Goal: Task Accomplishment & Management: Use online tool/utility

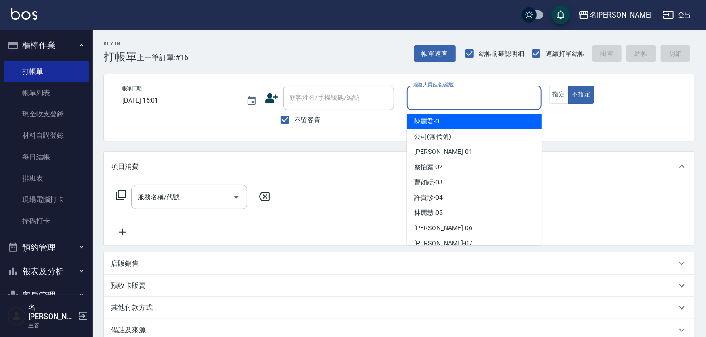
click at [448, 92] on input "服務人員姓名/編號" at bounding box center [474, 98] width 127 height 16
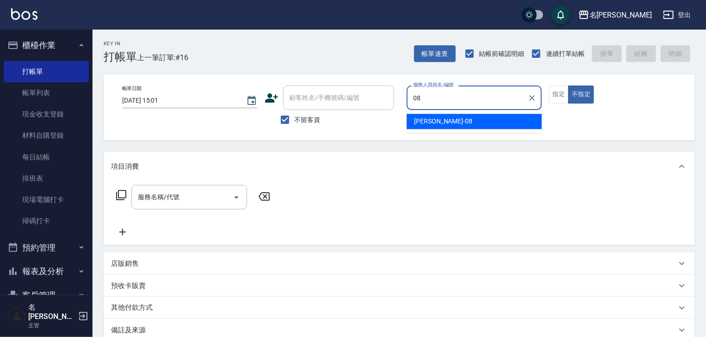
click at [422, 120] on span "[PERSON_NAME] -08" at bounding box center [443, 122] width 58 height 10
type input "[PERSON_NAME]-08"
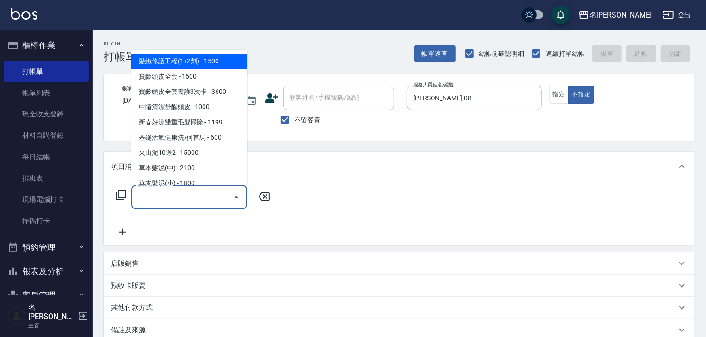
click at [181, 195] on input "服務名稱/代號" at bounding box center [181, 197] width 93 height 16
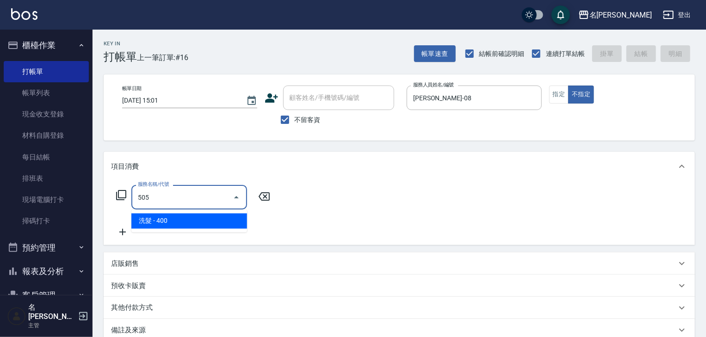
click at [192, 216] on span "洗髮 - 400" at bounding box center [189, 221] width 116 height 15
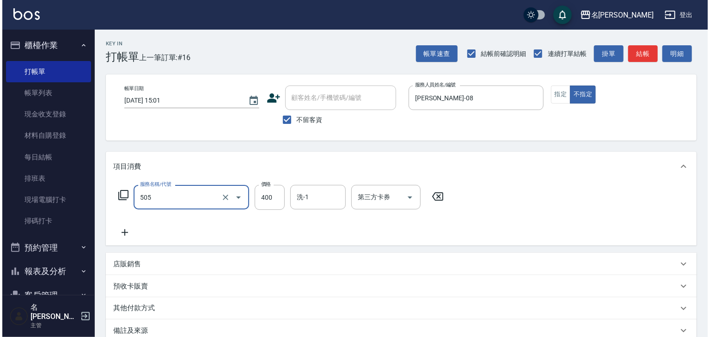
scroll to position [108, 0]
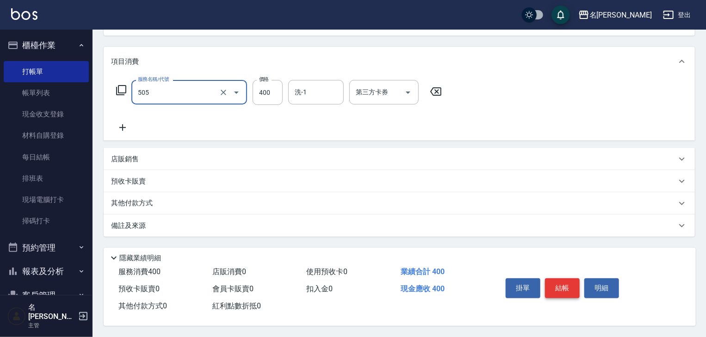
type input "洗髮(505)"
click at [568, 285] on button "結帳" at bounding box center [562, 287] width 35 height 19
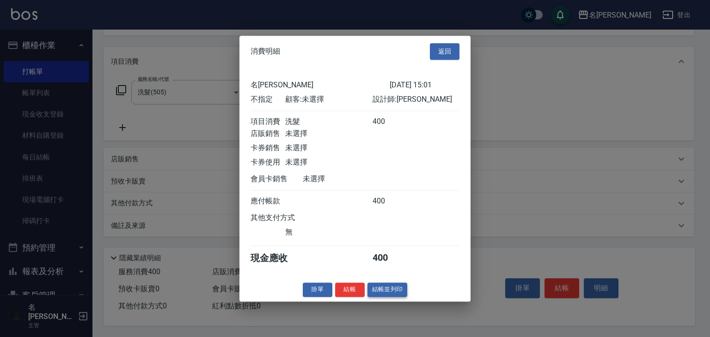
click at [372, 295] on button "結帳並列印" at bounding box center [388, 289] width 40 height 14
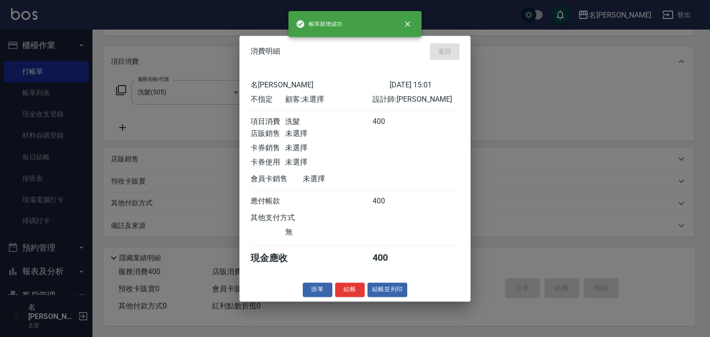
type input "[DATE] 15:34"
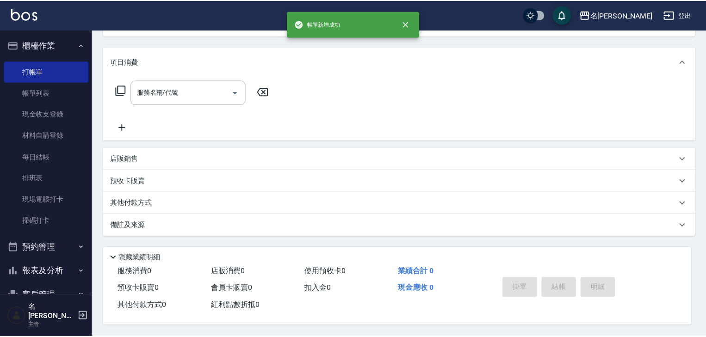
scroll to position [0, 0]
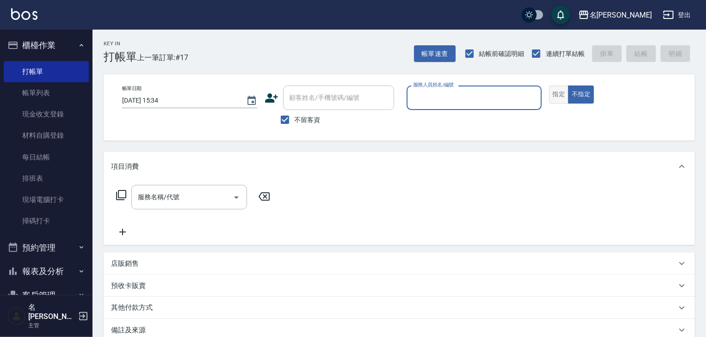
click at [558, 88] on button "指定" at bounding box center [559, 95] width 20 height 18
click at [452, 88] on label "服務人員姓名/編號" at bounding box center [433, 84] width 41 height 7
click at [452, 90] on input "服務人員姓名/編號" at bounding box center [474, 98] width 127 height 16
click at [450, 95] on input "服務人員姓名/編號" at bounding box center [474, 98] width 127 height 16
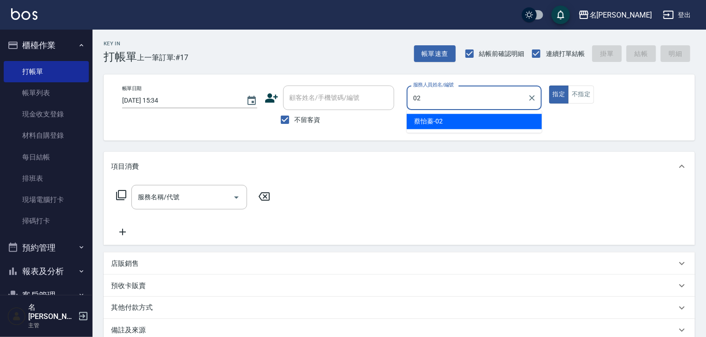
click at [429, 125] on span "[PERSON_NAME]-02" at bounding box center [428, 122] width 29 height 10
type input "[PERSON_NAME]-02"
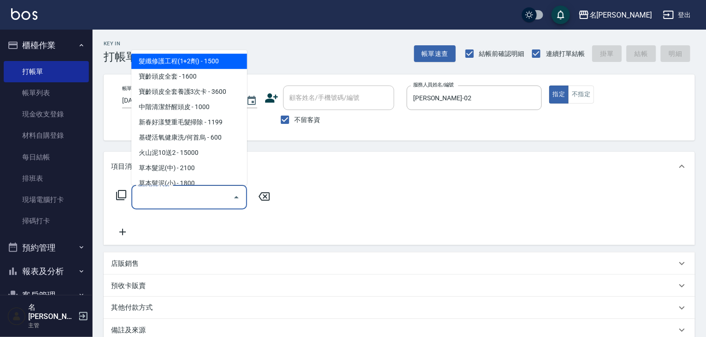
click at [215, 203] on input "服務名稱/代號" at bounding box center [181, 197] width 93 height 16
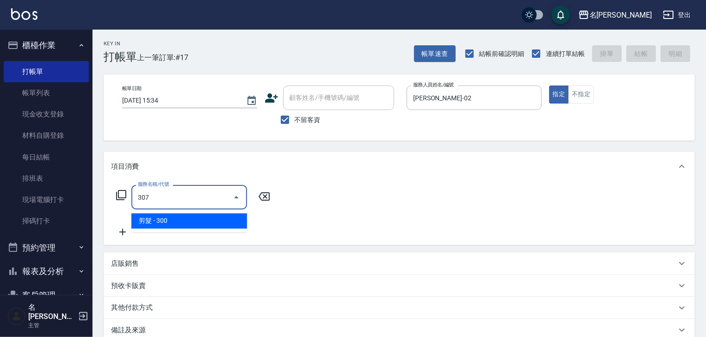
click at [231, 219] on span "剪髮 - 300" at bounding box center [189, 221] width 116 height 15
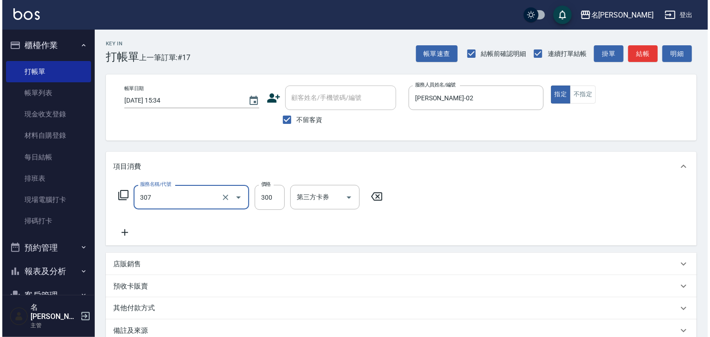
scroll to position [108, 0]
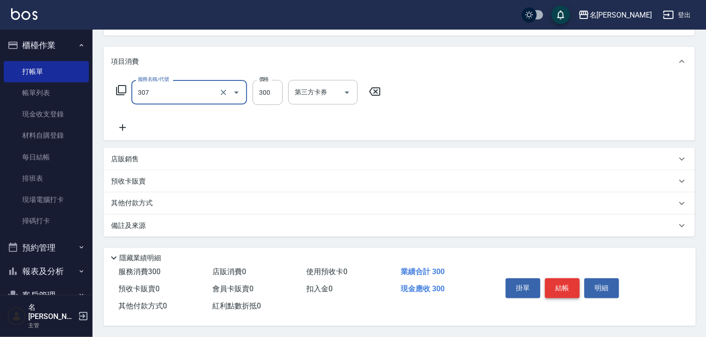
type input "剪髮(307)"
click at [553, 285] on button "結帳" at bounding box center [562, 287] width 35 height 19
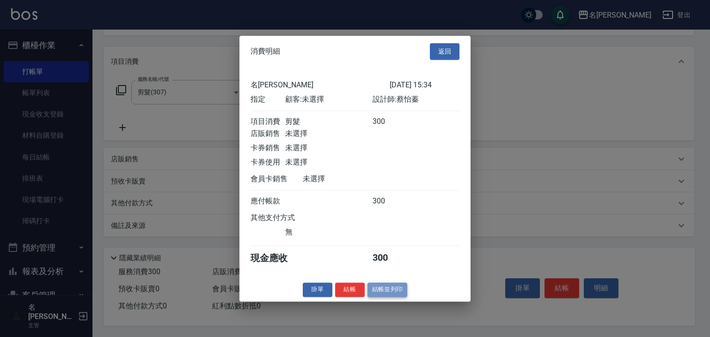
click at [391, 295] on button "結帳並列印" at bounding box center [388, 289] width 40 height 14
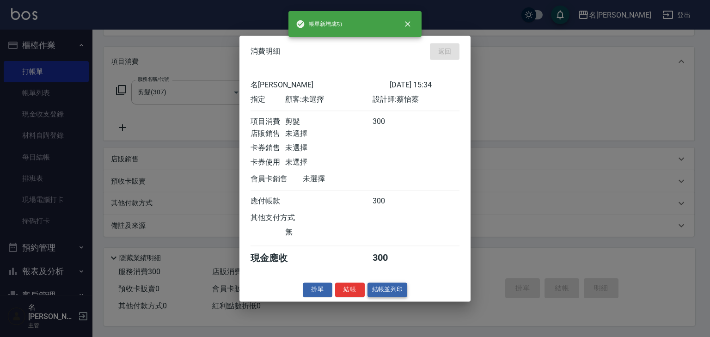
type input "[DATE] 15:35"
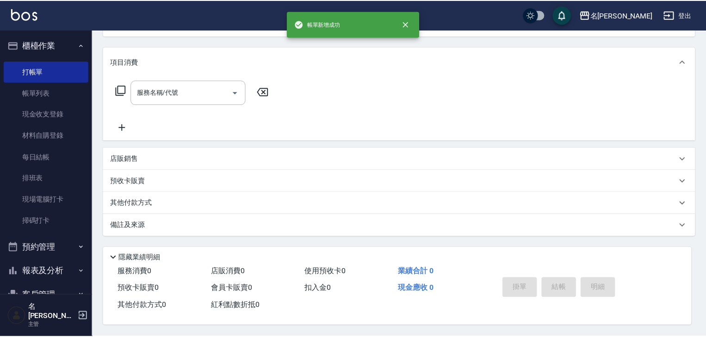
scroll to position [0, 0]
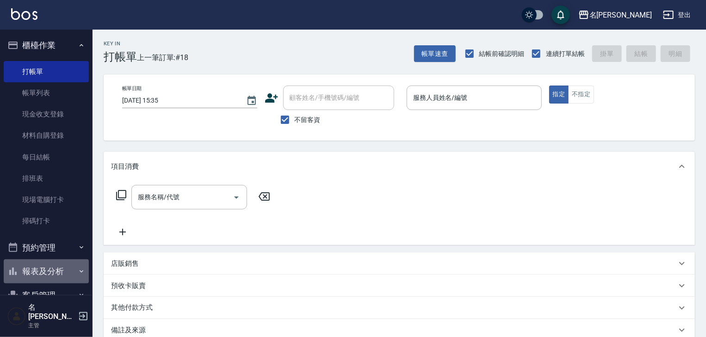
click at [58, 272] on button "報表及分析" at bounding box center [46, 271] width 85 height 24
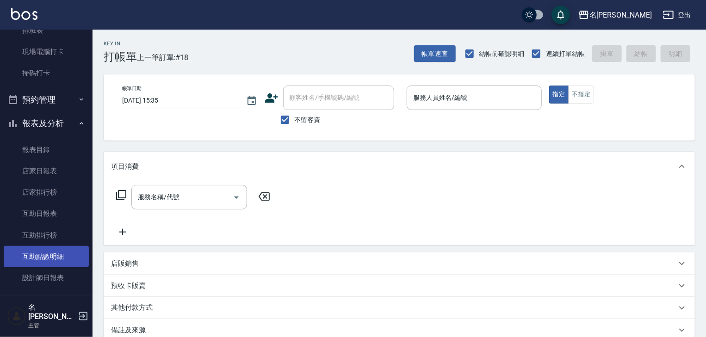
scroll to position [197, 0]
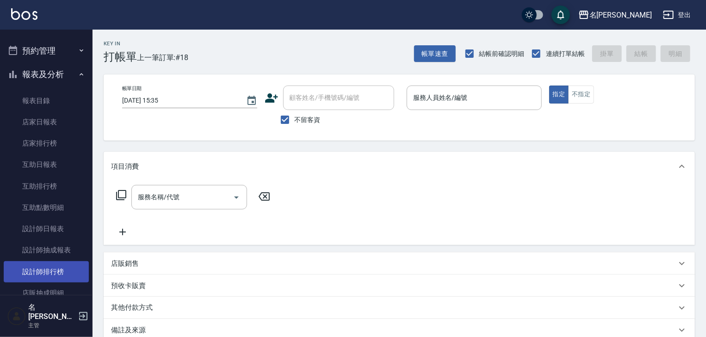
click at [61, 271] on link "設計師排行榜" at bounding box center [46, 271] width 85 height 21
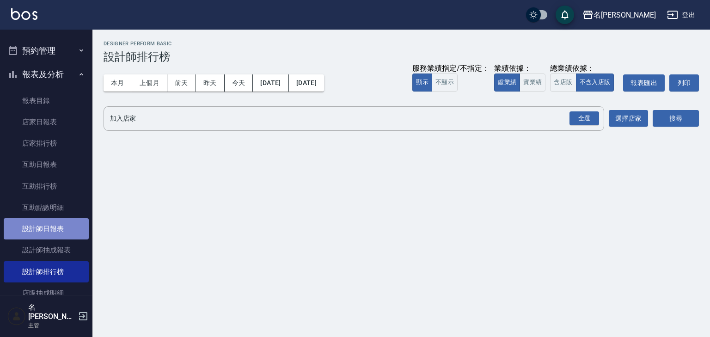
click at [68, 228] on link "設計師日報表" at bounding box center [46, 228] width 85 height 21
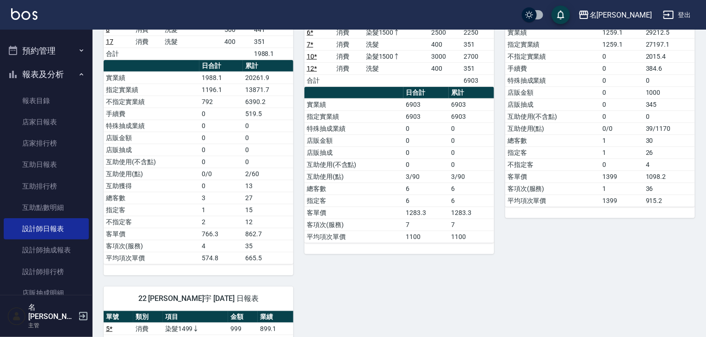
scroll to position [592, 0]
